Goal: Task Accomplishment & Management: Use online tool/utility

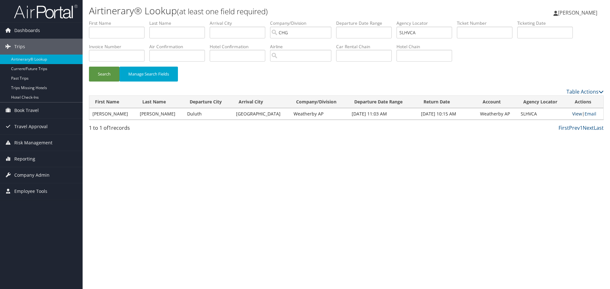
click at [572, 116] on link "View" at bounding box center [577, 114] width 10 height 6
drag, startPoint x: 440, startPoint y: 35, endPoint x: 352, endPoint y: 26, distance: 89.0
click at [352, 20] on ul "First Name Last Name Departure City Arrival City Company/Division CHG Airport/C…" at bounding box center [346, 20] width 514 height 0
paste input "0167255602335"
type input "0167255602335"
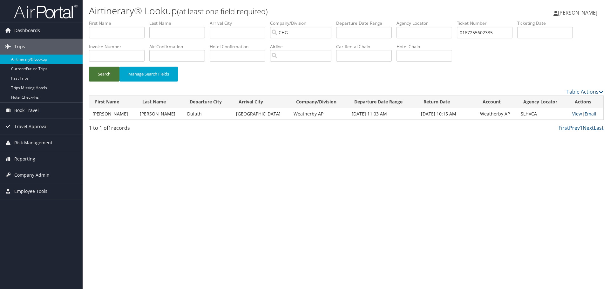
click at [113, 75] on button "Search" at bounding box center [104, 74] width 30 height 15
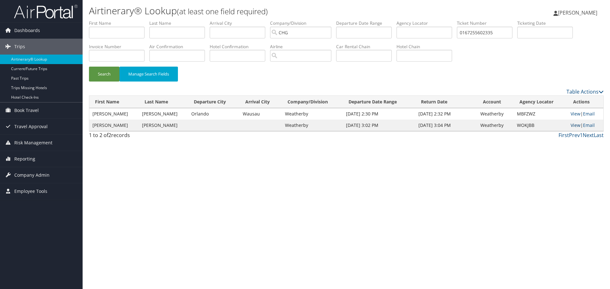
click at [575, 125] on link "View" at bounding box center [575, 125] width 10 height 6
click at [573, 113] on link "View" at bounding box center [575, 114] width 10 height 6
click at [21, 158] on span "Reporting" at bounding box center [24, 159] width 21 height 16
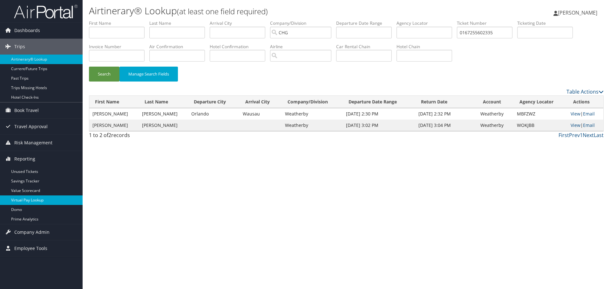
click at [30, 200] on link "Virtual Pay Lookup" at bounding box center [41, 201] width 83 height 10
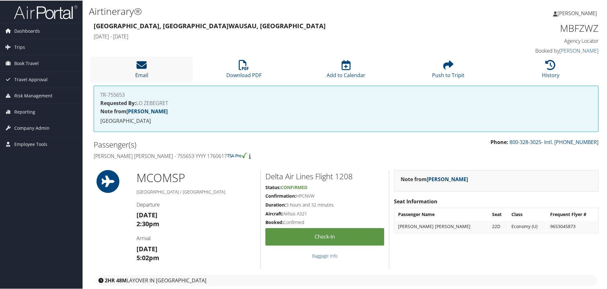
click at [142, 66] on icon at bounding box center [142, 64] width 10 height 10
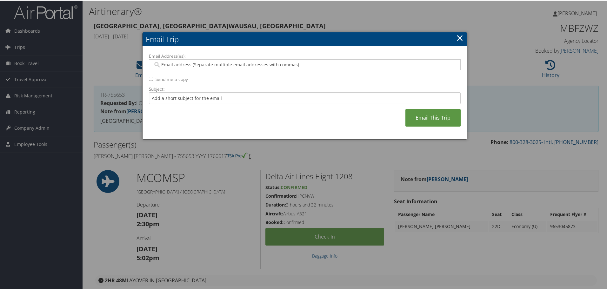
click at [172, 63] on input "Email Address(es):" at bounding box center [304, 64] width 303 height 6
type input "tom.klein@"
click at [185, 65] on input "tom.klein@" at bounding box center [304, 64] width 303 height 6
type input "tom"
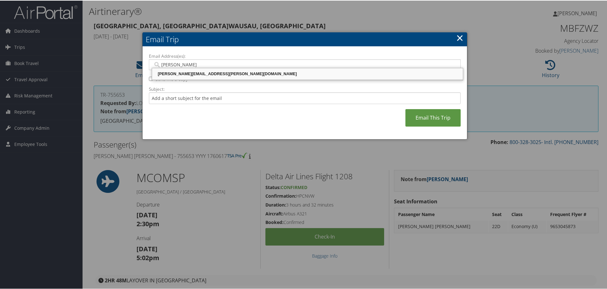
click at [255, 75] on div "TOM.KLEIN@CHGHEALTHCARE.COM" at bounding box center [307, 73] width 309 height 6
type input "TOM.KLEIN@CHGHEALTHCARE.COM"
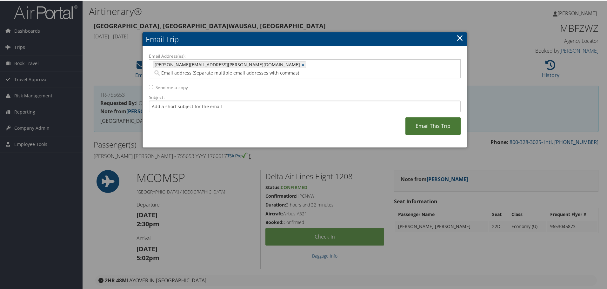
click at [427, 119] on link "Email This Trip" at bounding box center [433, 125] width 55 height 17
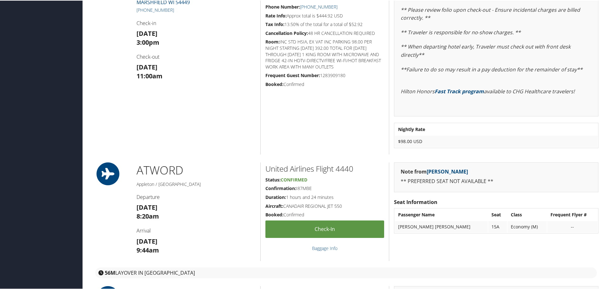
scroll to position [646, 0]
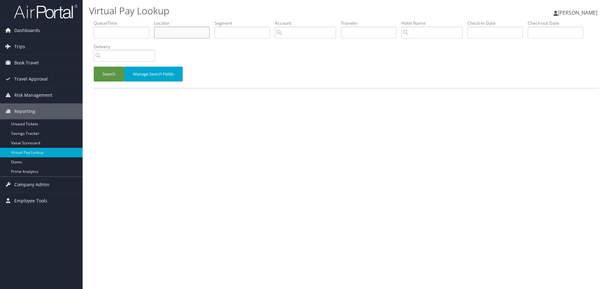
click at [162, 31] on input "text" at bounding box center [182, 33] width 56 height 12
paste input "AXLFOW"
type input "AXLFOW"
click at [109, 78] on button "Search" at bounding box center [109, 74] width 30 height 15
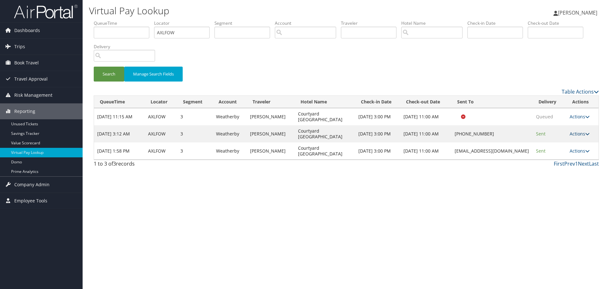
click at [584, 134] on link "Actions" at bounding box center [579, 134] width 20 height 6
click at [553, 154] on link "Logs" at bounding box center [561, 154] width 54 height 11
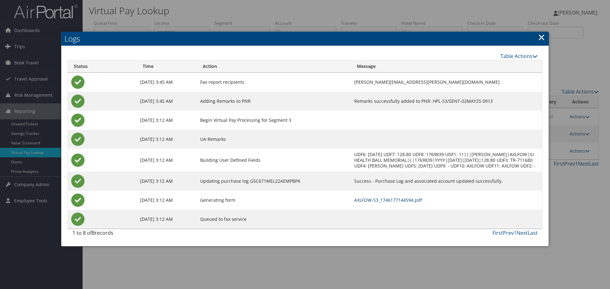
click at [385, 199] on link "AXLFOW-S3_1746177144594.pdf" at bounding box center [388, 200] width 68 height 6
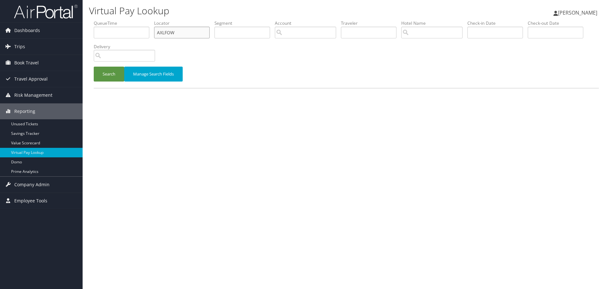
drag, startPoint x: 180, startPoint y: 33, endPoint x: 81, endPoint y: 22, distance: 100.0
click at [88, 26] on div "Virtual Pay Lookup [PERSON_NAME] [PERSON_NAME] My Settings Travel Agency Contac…" at bounding box center [346, 144] width 527 height 289
paste input "AYZJVI"
type input "AYZJVI"
click at [101, 75] on button "Search" at bounding box center [109, 74] width 30 height 15
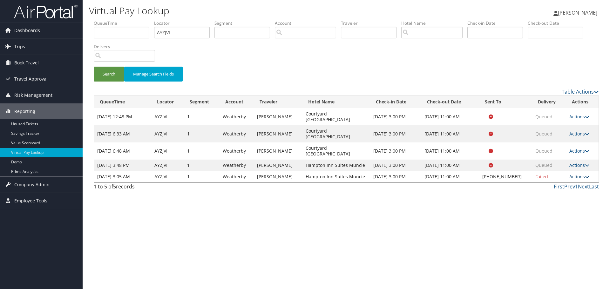
click at [578, 174] on link "Actions" at bounding box center [579, 177] width 20 height 6
click at [559, 179] on link "Logs" at bounding box center [559, 179] width 54 height 11
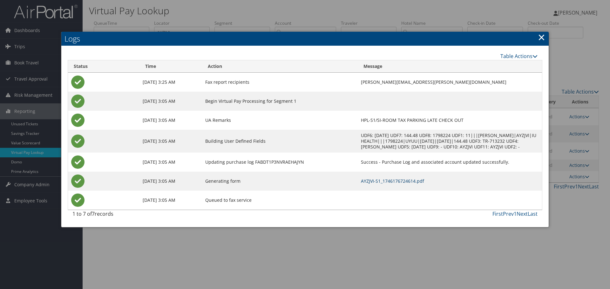
click at [386, 180] on link "AYZJVI-S1_1746176724614.pdf" at bounding box center [392, 181] width 63 height 6
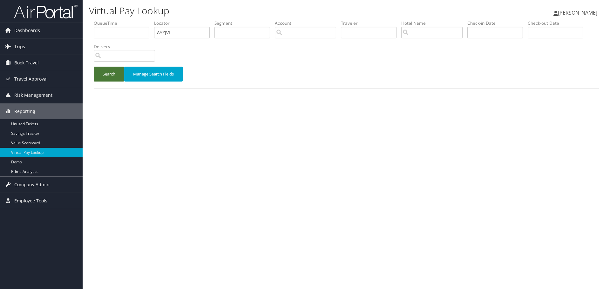
click at [118, 77] on button "Search" at bounding box center [109, 74] width 30 height 15
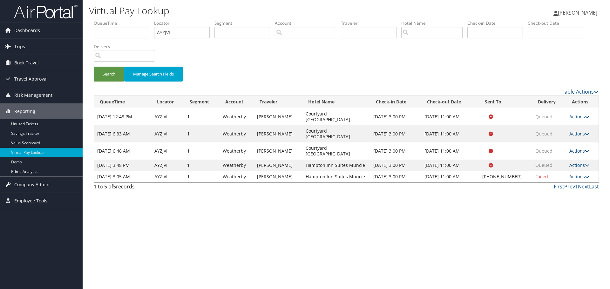
click at [576, 148] on link "Actions" at bounding box center [579, 151] width 20 height 6
click at [565, 155] on link "Logs" at bounding box center [566, 156] width 40 height 11
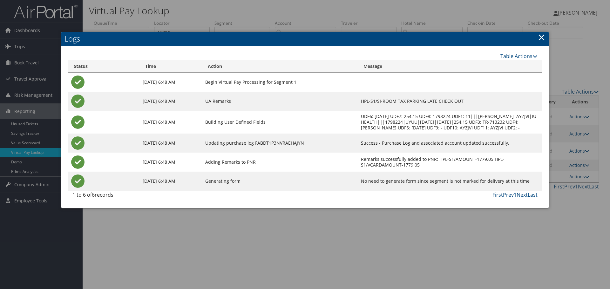
click at [574, 124] on div at bounding box center [305, 144] width 610 height 289
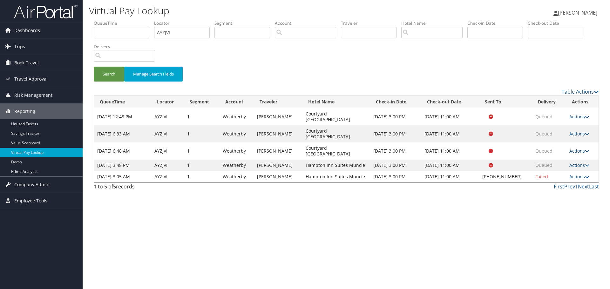
click at [574, 131] on link "Actions" at bounding box center [579, 134] width 20 height 6
click at [560, 146] on link "Logs" at bounding box center [566, 145] width 40 height 11
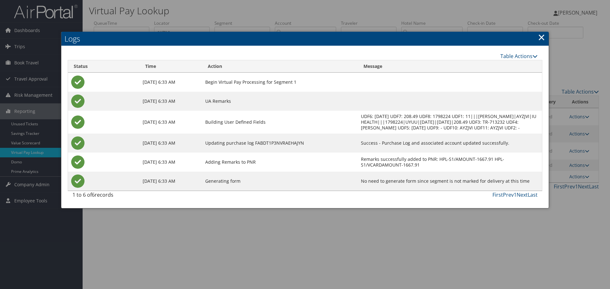
click at [574, 180] on div at bounding box center [305, 144] width 610 height 289
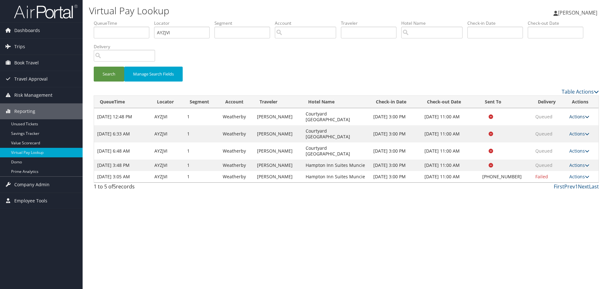
click at [576, 114] on link "Actions" at bounding box center [579, 117] width 20 height 6
click at [568, 133] on link "Logs" at bounding box center [566, 134] width 40 height 11
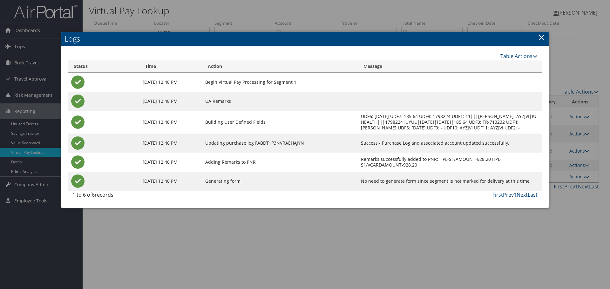
click at [480, 200] on div "1 to 6 of 6 records First Prev 1 Next Last" at bounding box center [305, 196] width 474 height 11
click at [165, 246] on div at bounding box center [305, 144] width 610 height 289
